Goal: Transaction & Acquisition: Purchase product/service

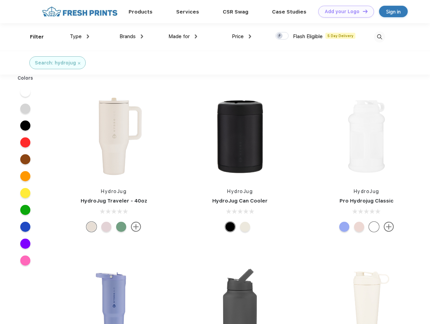
click at [343, 11] on link "Add your Logo Design Tool" at bounding box center [346, 12] width 56 height 12
click at [0, 0] on div "Design Tool" at bounding box center [0, 0] width 0 height 0
click at [362, 11] on link "Add your Logo Design Tool" at bounding box center [346, 12] width 56 height 12
click at [32, 37] on div "Filter" at bounding box center [37, 37] width 14 height 8
click at [80, 36] on span "Type" at bounding box center [76, 36] width 12 height 6
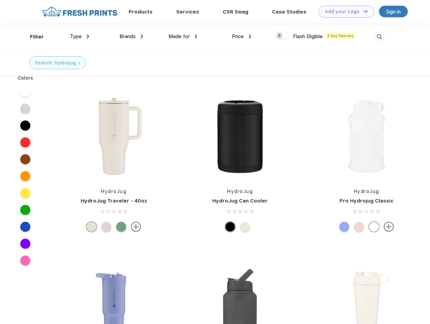
click at [131, 36] on span "Brands" at bounding box center [127, 36] width 16 height 6
click at [183, 36] on span "Made for" at bounding box center [178, 36] width 21 height 6
click at [242, 36] on span "Price" at bounding box center [238, 36] width 12 height 6
click at [282, 36] on div at bounding box center [281, 35] width 13 height 7
click at [280, 36] on input "checkbox" at bounding box center [277, 34] width 4 height 4
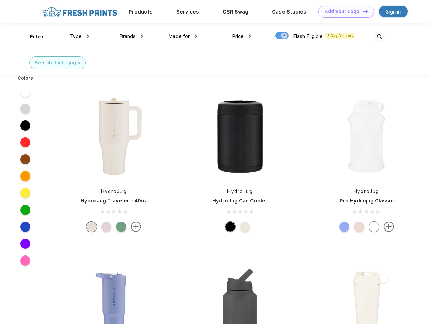
checkbox input "true"
click at [379, 37] on img at bounding box center [379, 37] width 11 height 11
